Goal: Transaction & Acquisition: Obtain resource

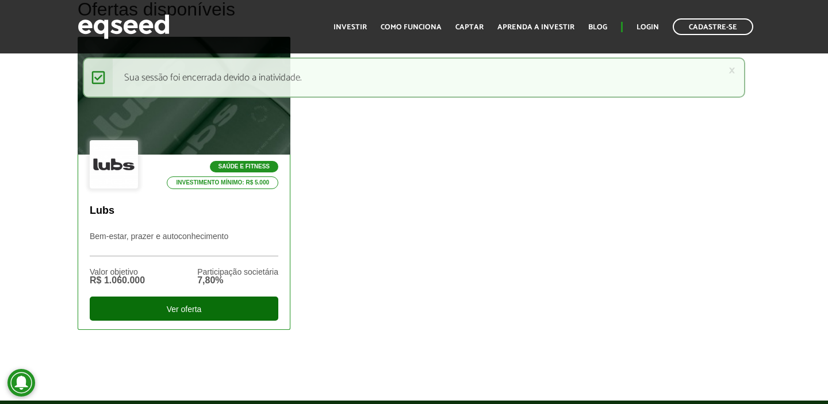
scroll to position [378, 0]
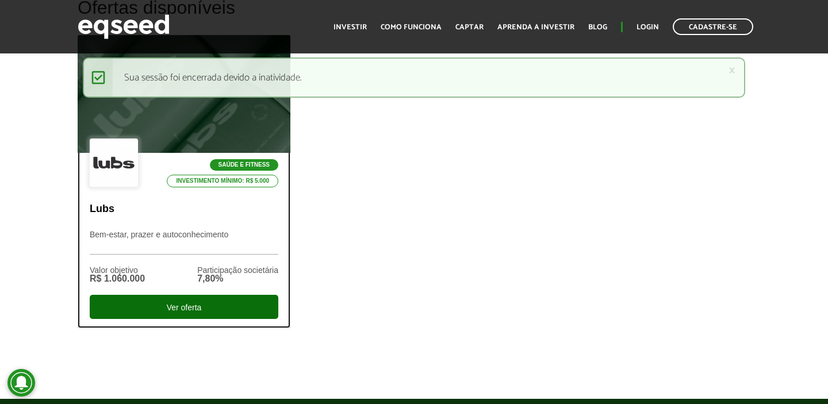
click at [199, 311] on div "Ver oferta" at bounding box center [184, 307] width 189 height 24
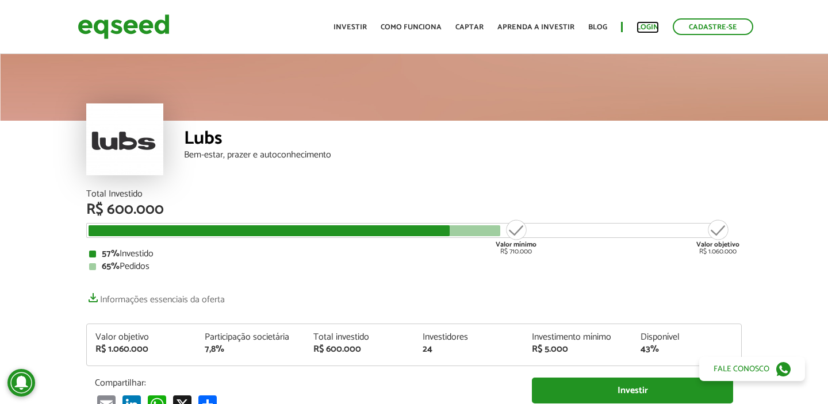
click at [656, 26] on link "Login" at bounding box center [648, 27] width 22 height 7
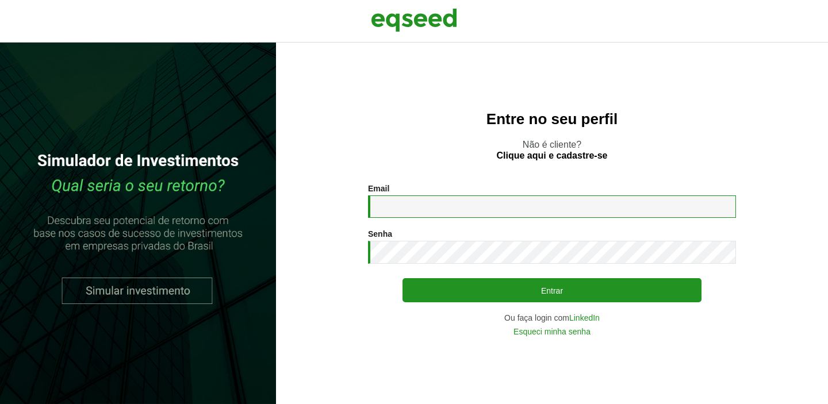
type input "**********"
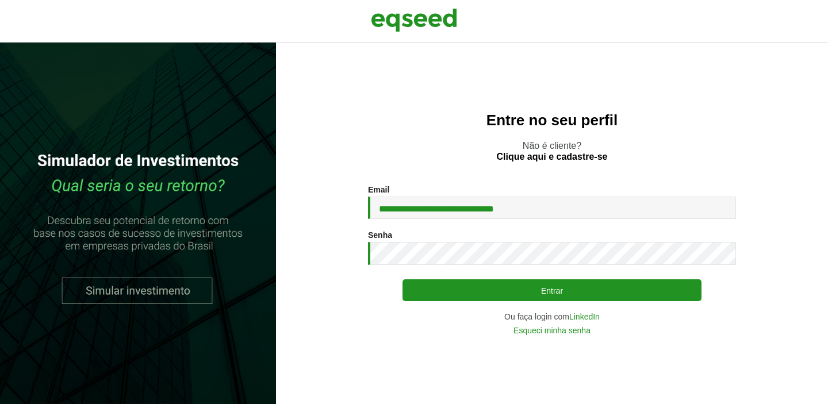
click at [516, 288] on button "Entrar" at bounding box center [552, 291] width 299 height 22
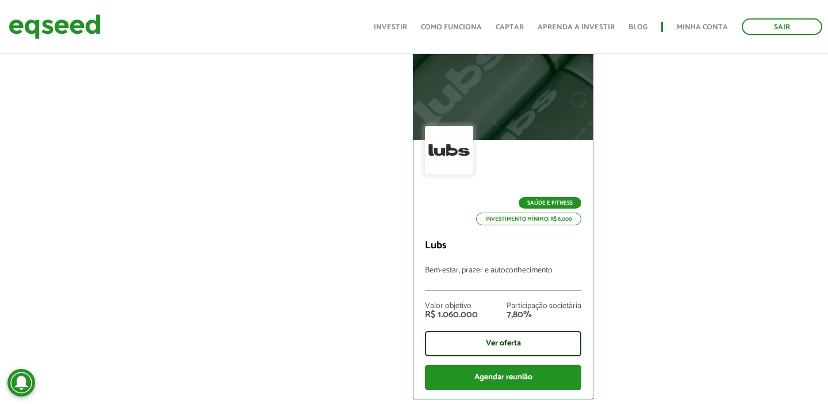
scroll to position [504, 0]
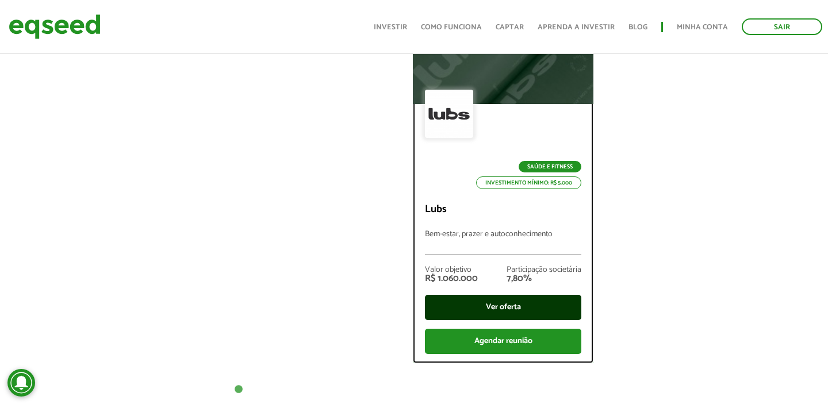
click at [526, 307] on div "Ver oferta" at bounding box center [503, 307] width 156 height 25
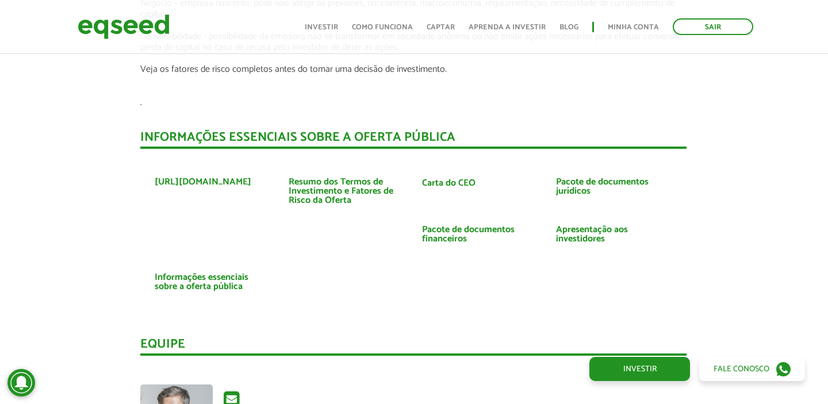
scroll to position [2291, 1]
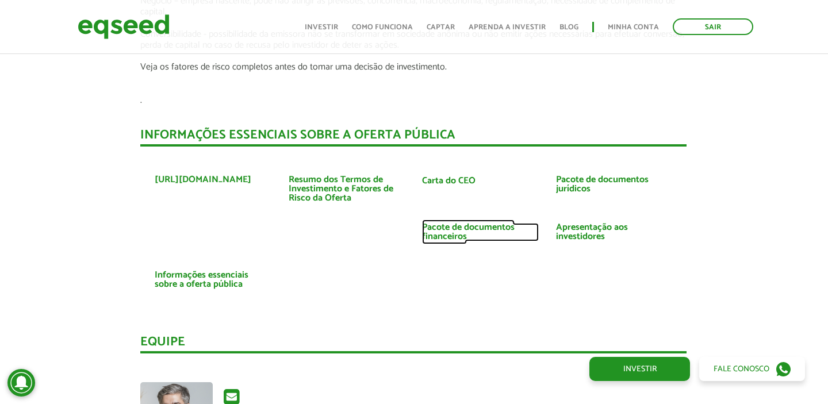
click at [476, 223] on link "Pacote de documentos financeiros" at bounding box center [480, 232] width 117 height 18
